Goal: Check status: Check status

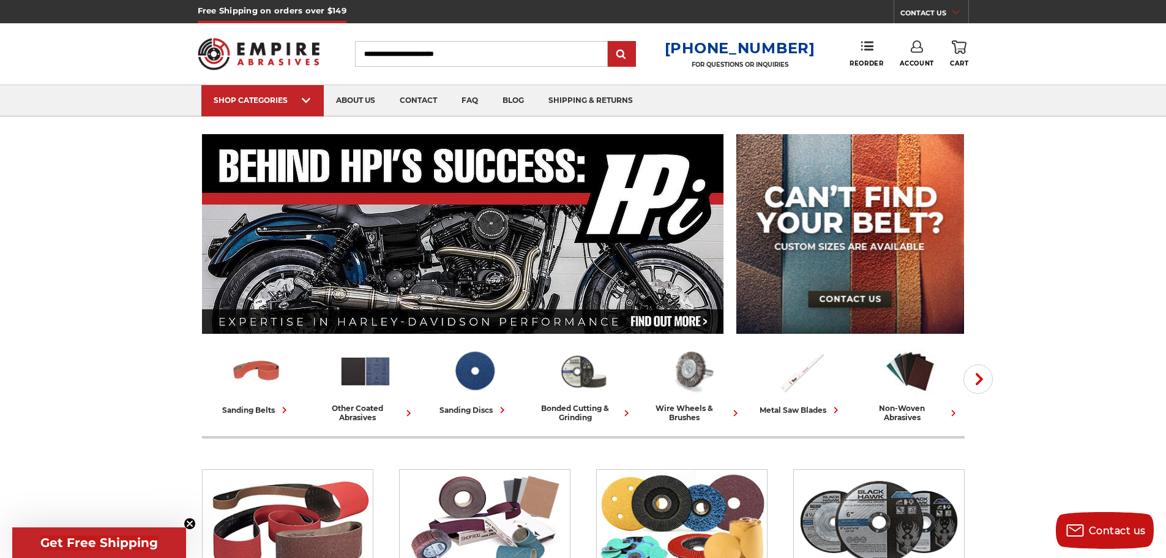
click at [908, 56] on link "Account" at bounding box center [917, 53] width 34 height 27
click at [911, 76] on link "Account" at bounding box center [917, 79] width 88 height 23
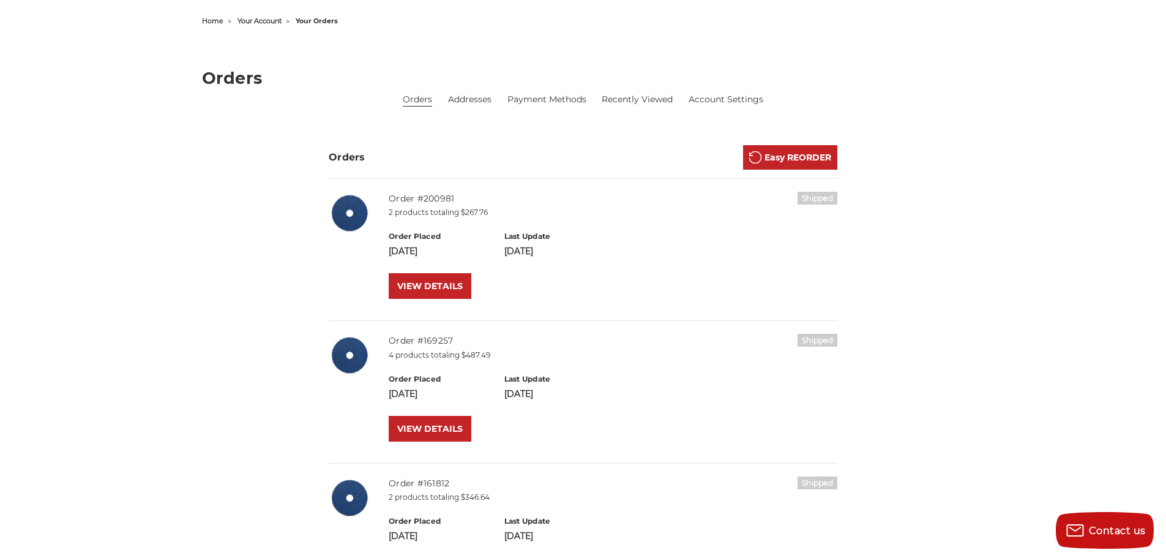
scroll to position [122, 0]
click at [427, 293] on link "VIEW DETAILS" at bounding box center [430, 285] width 83 height 26
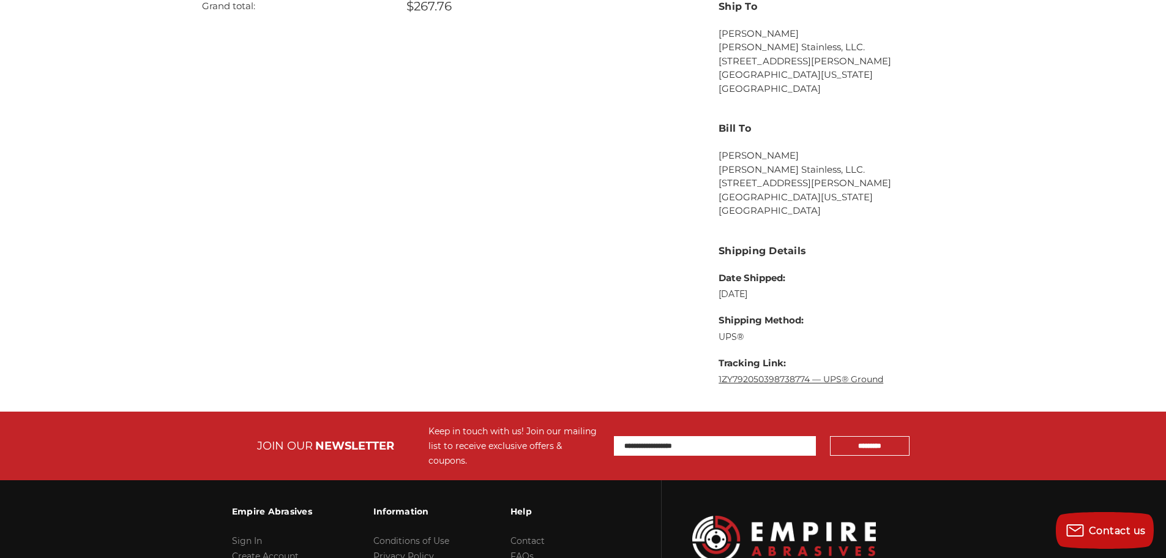
scroll to position [612, 0]
click at [777, 376] on link "1ZY792050398738774 — UPS® Ground" at bounding box center [800, 378] width 165 height 11
